Goal: Information Seeking & Learning: Compare options

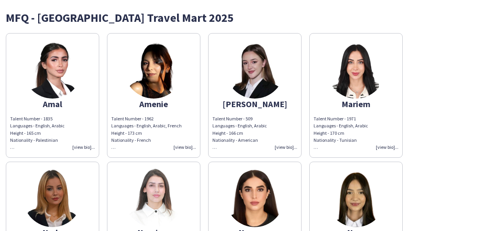
click at [84, 148] on div "Talent Number - 1835 Languages - English, Arabic Height - 165 cm Nationality - …" at bounding box center [52, 132] width 85 height 35
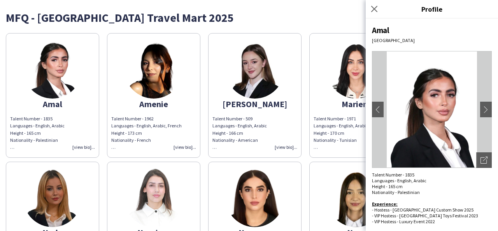
click at [188, 149] on div "Talent Number - 1962 Languages - English, Arabic, French Height - 173 cm Nation…" at bounding box center [153, 132] width 85 height 35
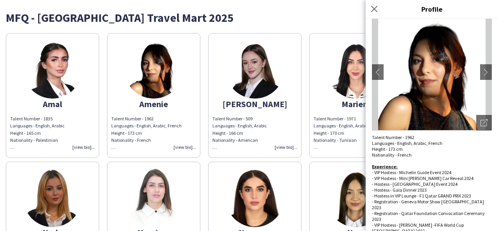
scroll to position [40, 0]
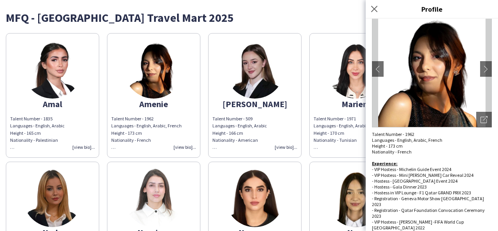
click at [289, 146] on div "Talent Number - 509 Languages - English, Arabic Height - 166 cm Nationality - A…" at bounding box center [254, 132] width 85 height 35
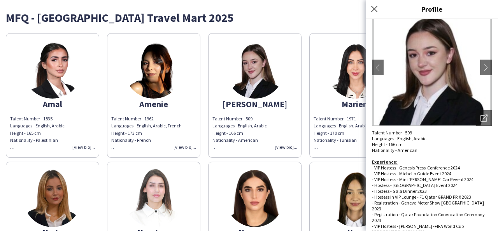
scroll to position [46, 0]
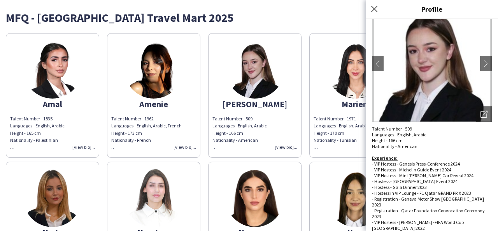
click at [280, 112] on app-share-pages-crew-card "[PERSON_NAME] Talent Number - 509 Languages - English, Arabic Height - 166 cm N…" at bounding box center [254, 95] width 93 height 124
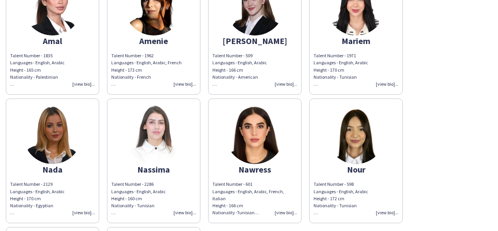
scroll to position [69, 0]
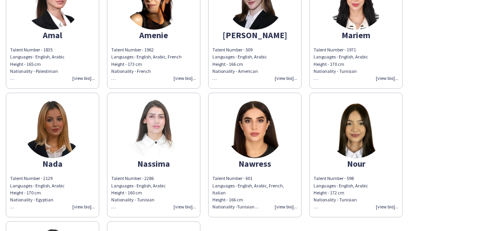
click at [85, 207] on div "Talent Number - 2129 Languages - English, Arabic Height - 170 cm Nationality - …" at bounding box center [52, 192] width 85 height 35
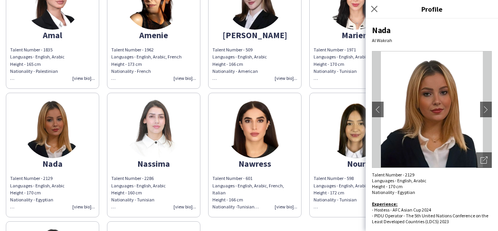
drag, startPoint x: 298, startPoint y: 159, endPoint x: 303, endPoint y: 161, distance: 6.3
click at [298, 159] on app-share-pages-crew-card "Nawress Talent Number - 601 Languages - English, Arabic, French, Italian Height…" at bounding box center [254, 155] width 93 height 124
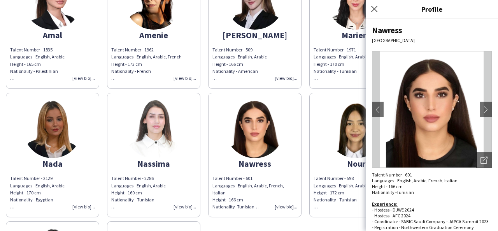
click at [306, 139] on div "Amal Talent Number - 1835 Languages - English, Arabic Height - 165 cm Nationali…" at bounding box center [249, 152] width 486 height 385
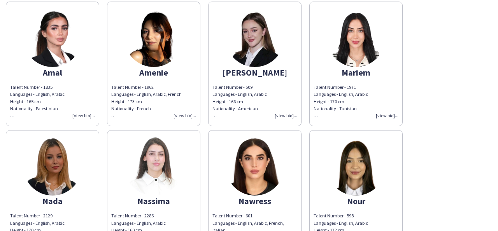
scroll to position [22, 0]
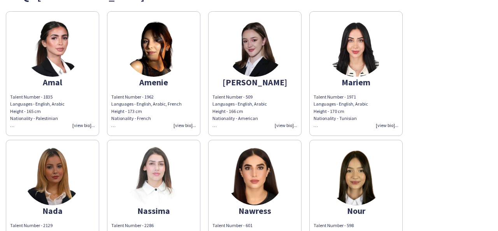
click at [246, 52] on img at bounding box center [255, 47] width 58 height 58
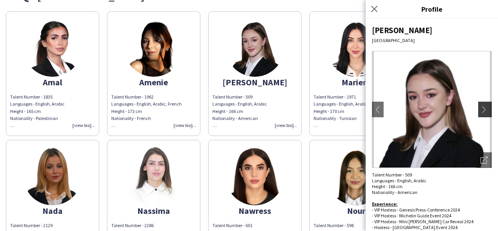
click at [480, 109] on app-icon "chevron-right" at bounding box center [485, 109] width 11 height 7
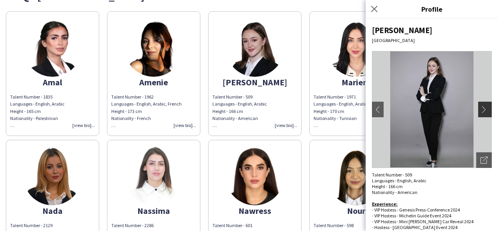
click at [480, 108] on app-icon "chevron-right" at bounding box center [485, 109] width 11 height 7
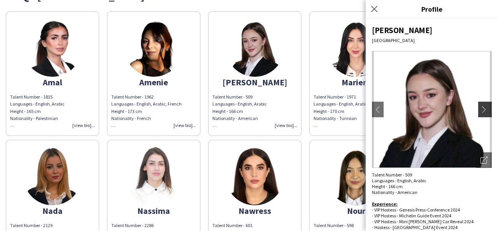
click at [480, 108] on app-icon "chevron-right" at bounding box center [485, 109] width 11 height 7
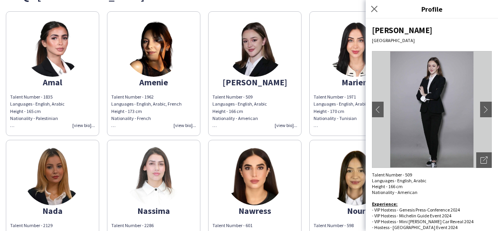
click at [163, 64] on img at bounding box center [153, 47] width 58 height 58
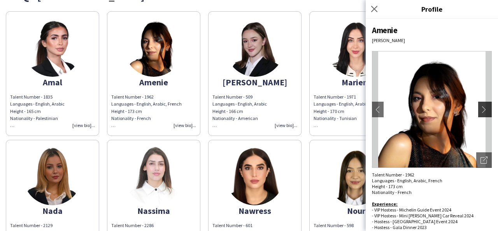
click at [480, 107] on app-icon "chevron-right" at bounding box center [485, 109] width 11 height 7
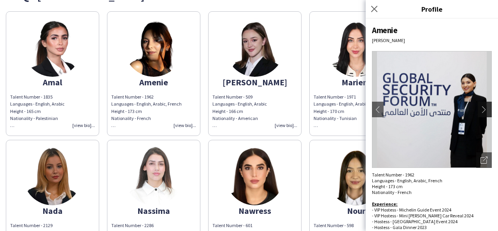
click at [482, 106] on app-icon "chevron-right" at bounding box center [485, 109] width 11 height 7
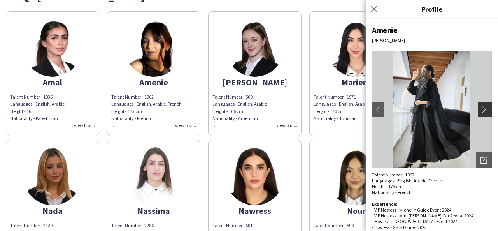
click at [482, 106] on app-icon "chevron-right" at bounding box center [485, 109] width 11 height 7
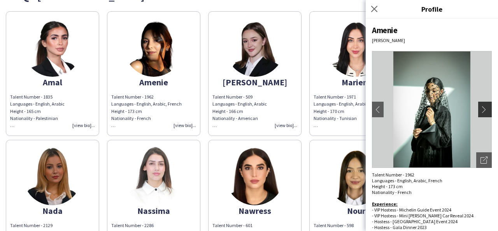
click at [482, 106] on app-icon "chevron-right" at bounding box center [485, 109] width 11 height 7
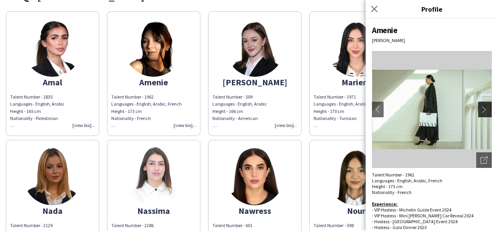
click at [482, 107] on app-icon "chevron-right" at bounding box center [485, 109] width 11 height 7
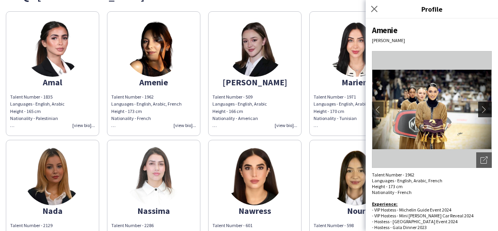
click at [482, 107] on app-icon "chevron-right" at bounding box center [485, 109] width 11 height 7
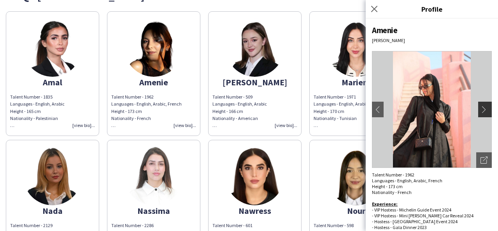
click at [482, 107] on app-icon "chevron-right" at bounding box center [485, 109] width 11 height 7
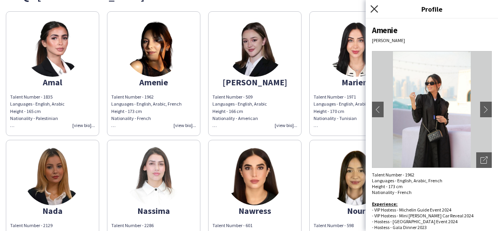
click at [373, 10] on icon at bounding box center [373, 8] width 7 height 7
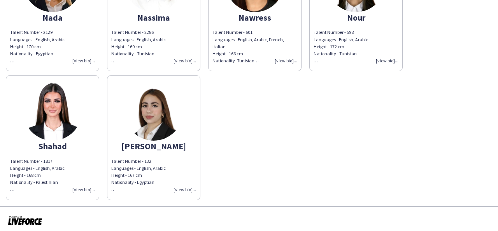
scroll to position [217, 0]
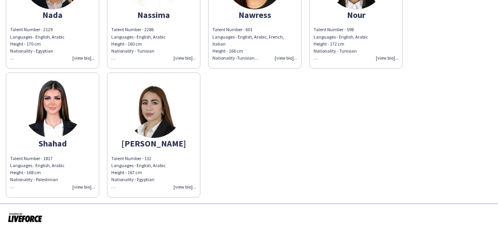
click at [88, 186] on div "Talent Number - 1817 Languages - English, Arabic Height - 168 cm Nationality - …" at bounding box center [52, 172] width 85 height 35
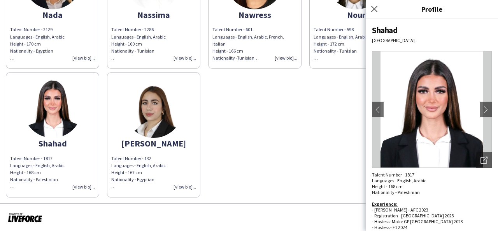
click at [187, 184] on div "Talent Number - 132 Languages - English, Arabic Height - 167 cm Nationality - E…" at bounding box center [153, 172] width 85 height 35
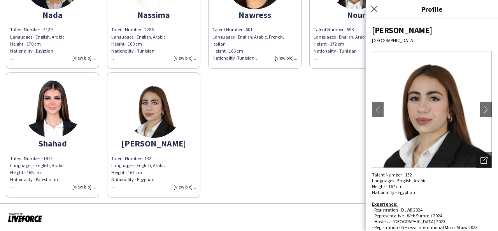
scroll to position [11, 0]
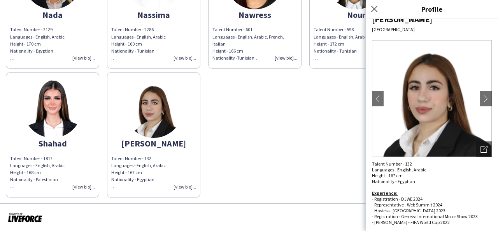
click at [285, 178] on div "Amal Talent Number - 1835 Languages - English, Arabic Height - 165 cm Nationali…" at bounding box center [249, 4] width 486 height 385
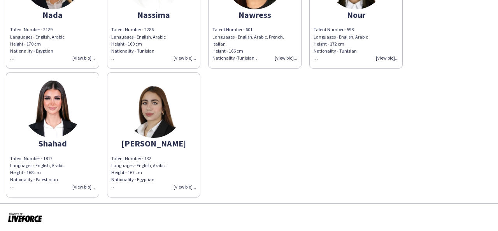
click at [268, 106] on div "Amal Talent Number - 1835 Languages - English, Arabic Height - 165 cm Nationali…" at bounding box center [249, 4] width 486 height 385
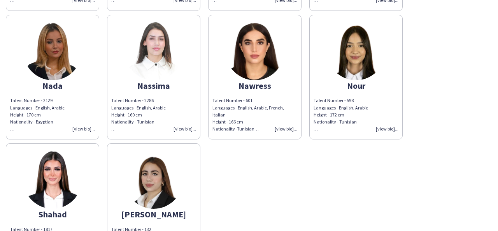
scroll to position [147, 0]
click at [268, 58] on img at bounding box center [255, 50] width 58 height 58
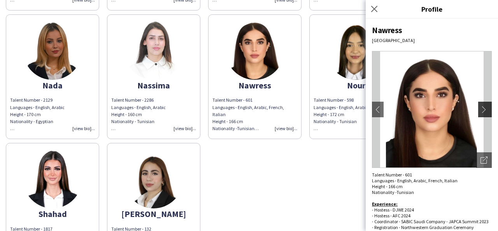
click at [480, 108] on app-icon "chevron-right" at bounding box center [485, 109] width 11 height 7
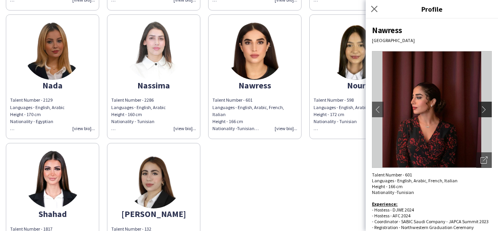
click at [480, 109] on app-icon "chevron-right" at bounding box center [485, 109] width 11 height 7
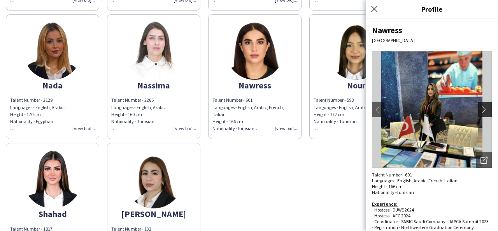
click at [480, 109] on app-icon "chevron-right" at bounding box center [485, 109] width 11 height 7
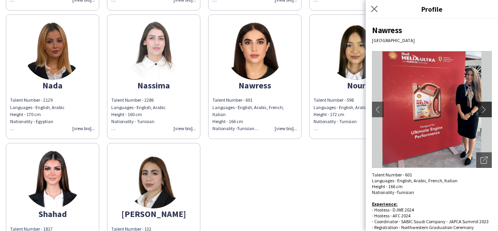
click at [480, 109] on app-icon "chevron-right" at bounding box center [485, 109] width 11 height 7
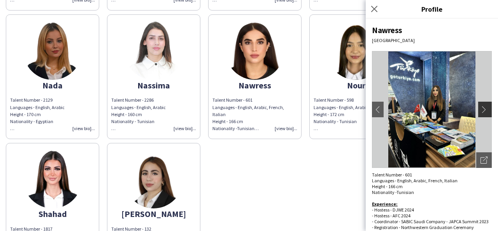
click at [480, 109] on app-icon "chevron-right" at bounding box center [485, 109] width 11 height 7
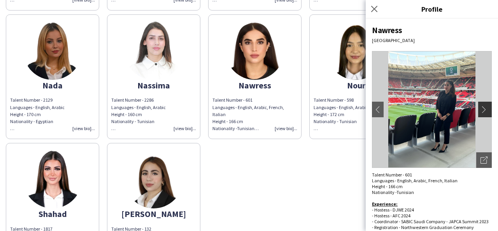
click at [480, 109] on app-icon "chevron-right" at bounding box center [485, 109] width 11 height 7
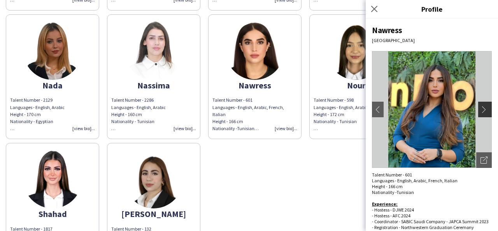
click at [480, 109] on app-icon "chevron-right" at bounding box center [485, 109] width 11 height 7
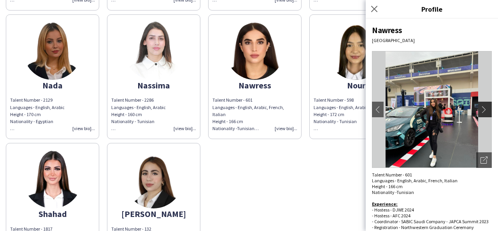
click at [480, 109] on app-icon "chevron-right" at bounding box center [485, 109] width 11 height 7
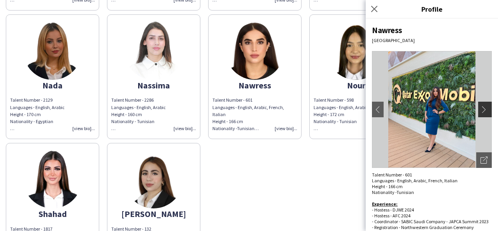
click at [480, 109] on app-icon "chevron-right" at bounding box center [485, 109] width 11 height 7
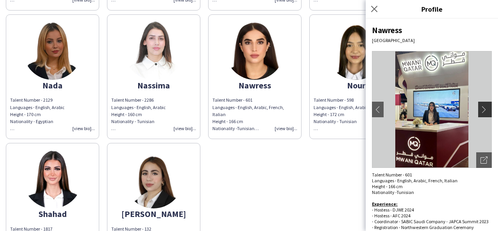
click at [480, 109] on app-icon "chevron-right" at bounding box center [485, 109] width 11 height 7
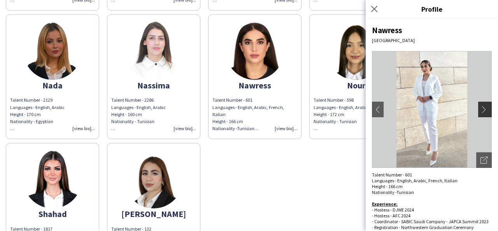
click at [480, 109] on app-icon "chevron-right" at bounding box center [485, 109] width 11 height 7
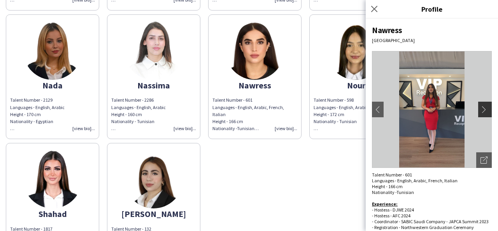
click at [480, 109] on app-icon "chevron-right" at bounding box center [485, 109] width 11 height 7
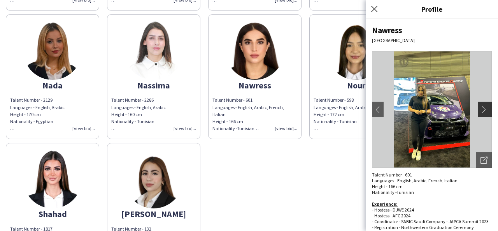
click at [480, 109] on app-icon "chevron-right" at bounding box center [485, 109] width 11 height 7
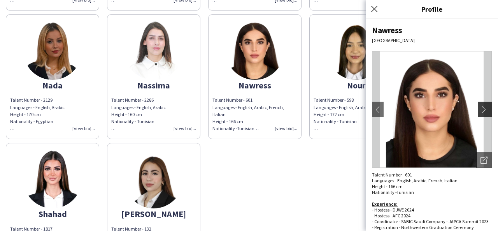
click at [480, 109] on app-icon "chevron-right" at bounding box center [485, 109] width 11 height 7
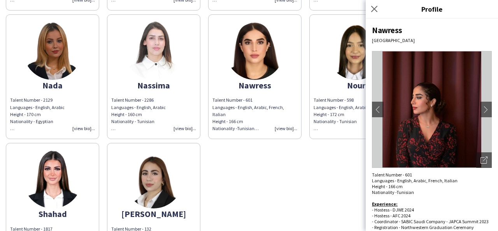
click at [315, 158] on div "Amal Talent Number - 1835 Languages - English, Arabic Height - 165 cm Nationali…" at bounding box center [249, 74] width 486 height 385
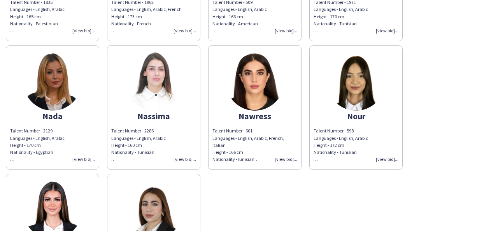
scroll to position [112, 0]
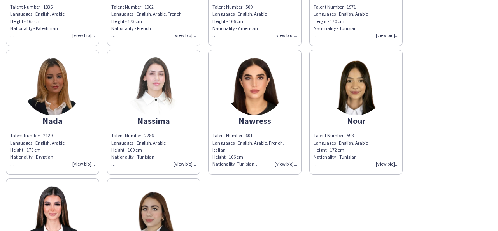
click at [82, 163] on div "Talent Number - 2129 Languages - English, Arabic Height - 170 cm Nationality - …" at bounding box center [52, 149] width 85 height 35
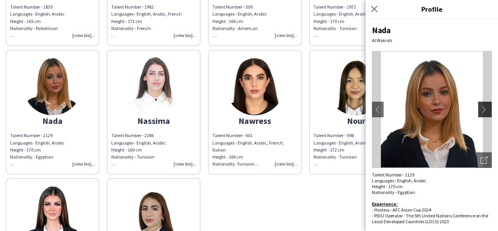
click at [491, 108] on app-icon "chevron-right" at bounding box center [485, 109] width 11 height 7
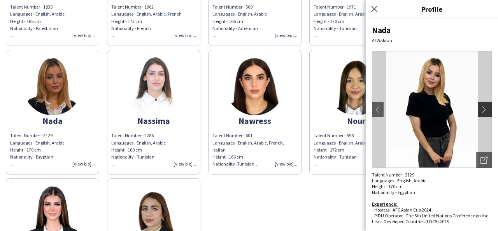
click at [491, 107] on button "chevron-right" at bounding box center [486, 110] width 16 height 16
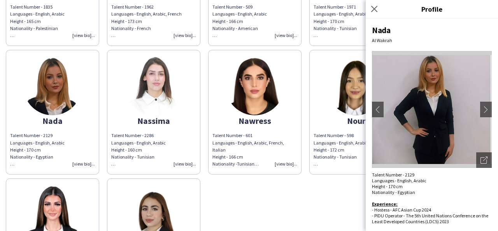
click at [492, 108] on div "Nada Al Wakrah chevron-left chevron-right Open photos pop-in Talent Number - 21…" at bounding box center [432, 125] width 132 height 212
click at [488, 111] on app-icon "chevron-right" at bounding box center [485, 109] width 11 height 7
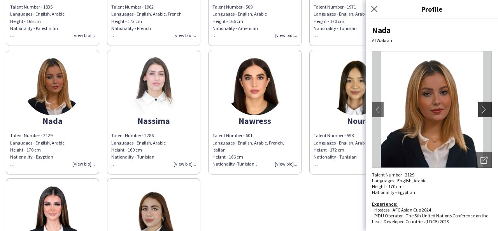
click at [488, 111] on app-icon "chevron-right" at bounding box center [485, 109] width 11 height 7
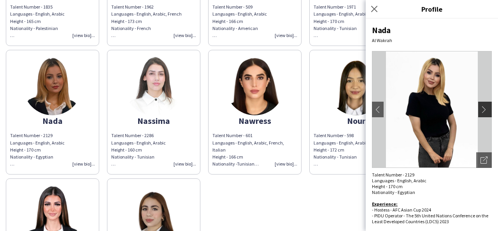
click at [487, 110] on app-icon "chevron-right" at bounding box center [485, 109] width 11 height 7
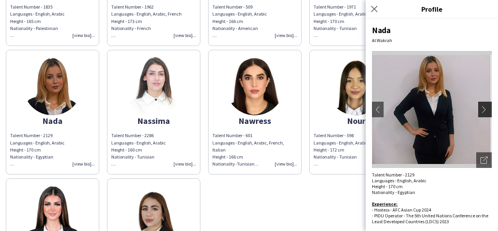
click at [487, 110] on app-icon "chevron-right" at bounding box center [485, 109] width 11 height 7
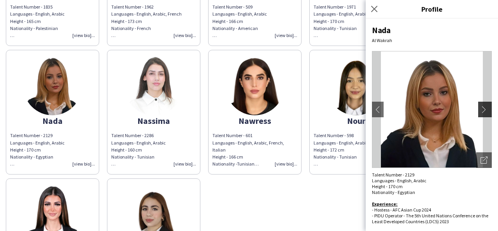
click at [488, 111] on app-icon "chevron-right" at bounding box center [485, 109] width 11 height 7
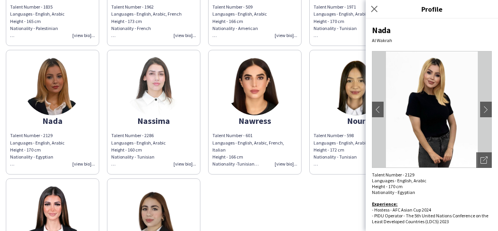
click at [317, 204] on div "Amal Talent Number - 1835 Languages - English, Arabic Height - 165 cm Nationali…" at bounding box center [249, 110] width 486 height 385
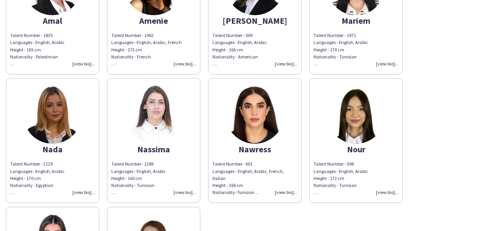
scroll to position [0, 0]
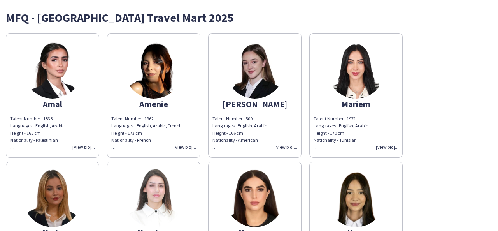
click at [285, 148] on div "Talent Number - 509 Languages - English, Arabic Height - 166 cm Nationality - A…" at bounding box center [254, 132] width 85 height 35
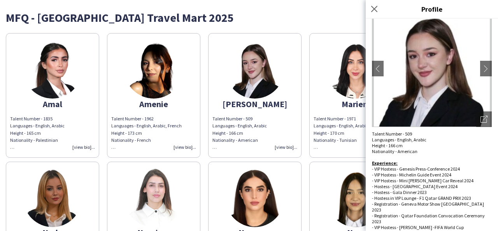
scroll to position [46, 0]
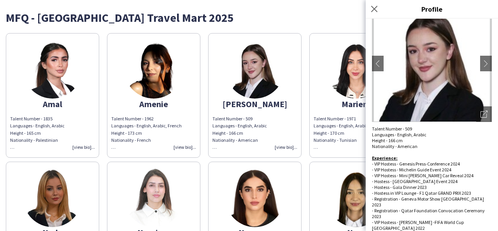
click at [310, 67] on app-share-pages-crew-card "Mariem Talent Number - 1971 Languages - English, Arabic Height - 170 cm Nationa…" at bounding box center [355, 95] width 93 height 124
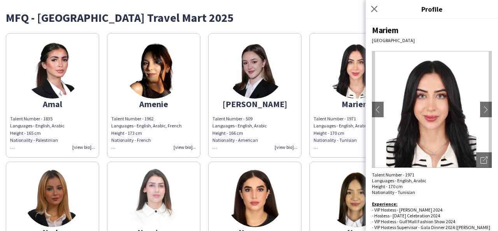
click at [294, 14] on div "MFQ - [GEOGRAPHIC_DATA] Travel Mart 2025" at bounding box center [249, 18] width 486 height 12
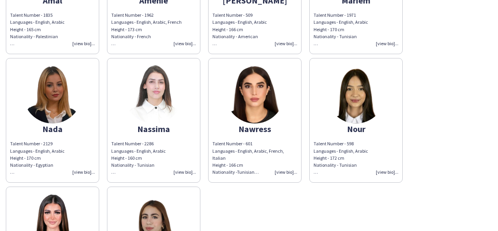
scroll to position [119, 0]
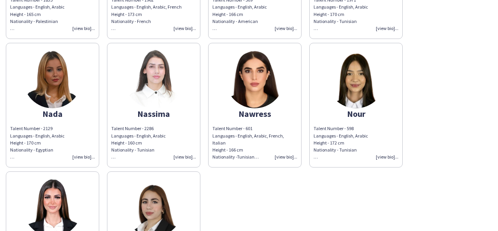
click at [285, 158] on div "Talent Number - 601 Languages - English, Arabic, French, Italian Height - 166 c…" at bounding box center [254, 142] width 85 height 35
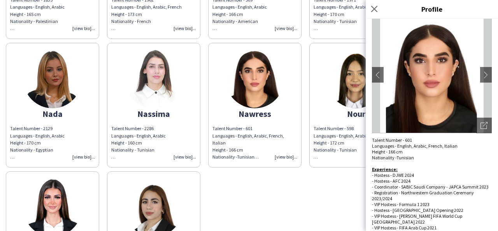
scroll to position [40, 0]
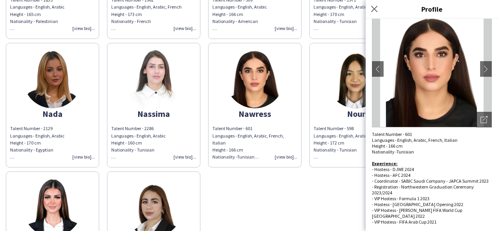
click at [331, 179] on div "Amal Talent Number - 1835 Languages - English, Arabic Height - 165 cm Nationali…" at bounding box center [249, 103] width 486 height 385
